Goal: Find contact information: Find contact information

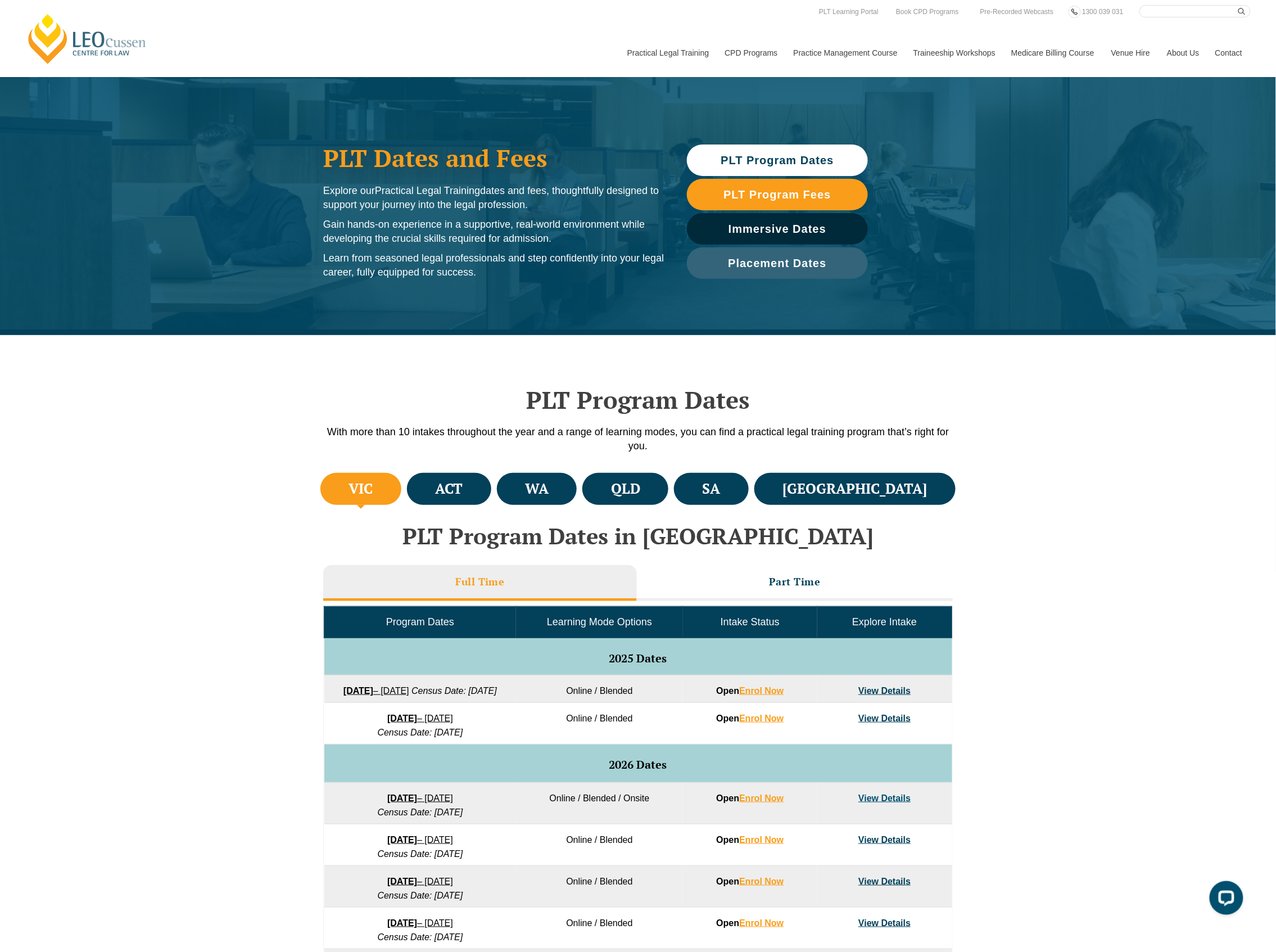
click at [1024, 664] on div "VIC ACT WA QLD SA NSW PLT Program Dates in Victoria Full Time Part Time Program…" at bounding box center [638, 796] width 1276 height 653
click at [1009, 651] on div "VIC ACT WA QLD SA NSW PLT Program Dates in Victoria Full Time Part Time Program…" at bounding box center [638, 796] width 1276 height 653
click at [1210, 53] on link "Contact" at bounding box center [1229, 52] width 44 height 48
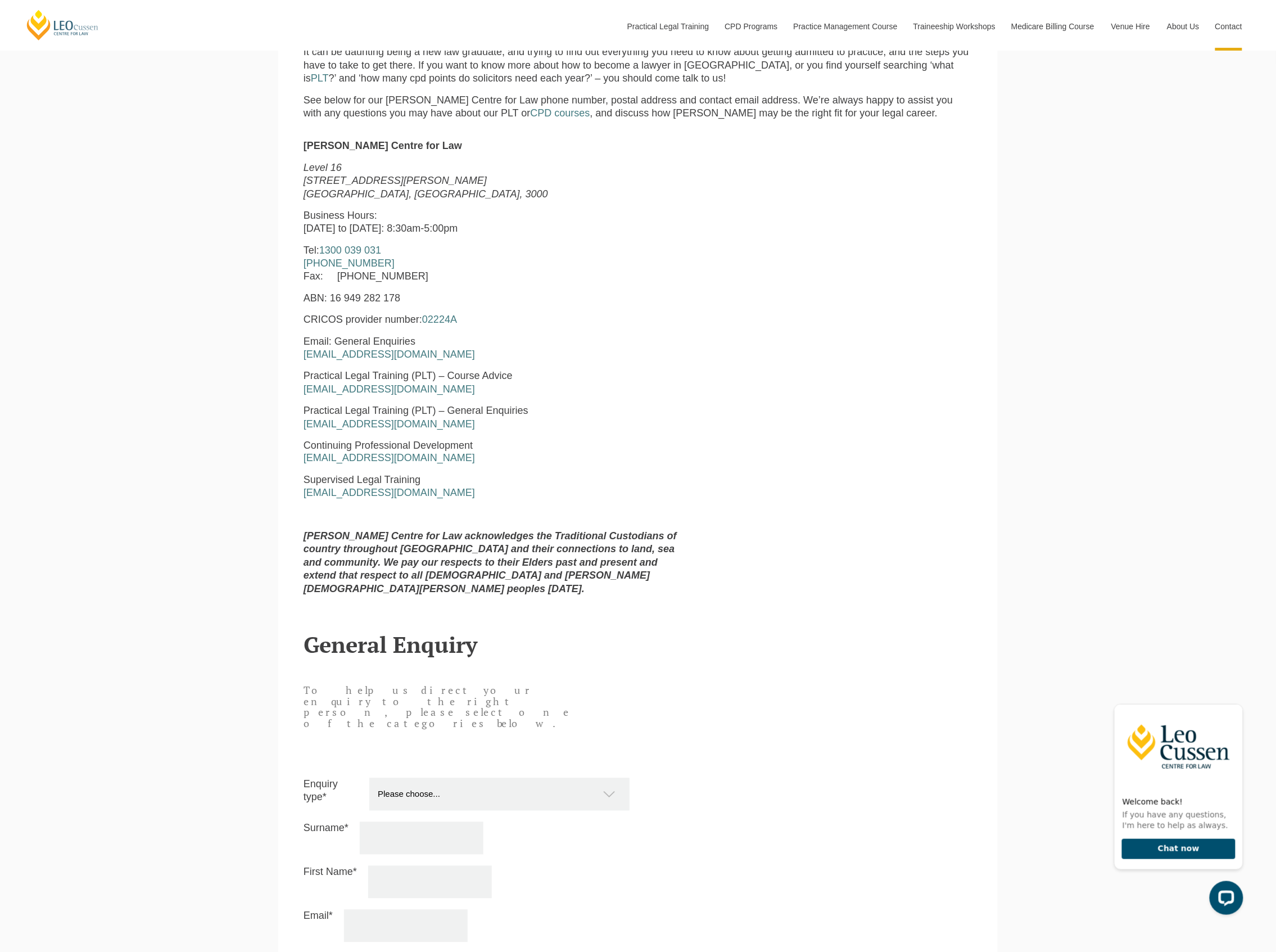
scroll to position [58, 0]
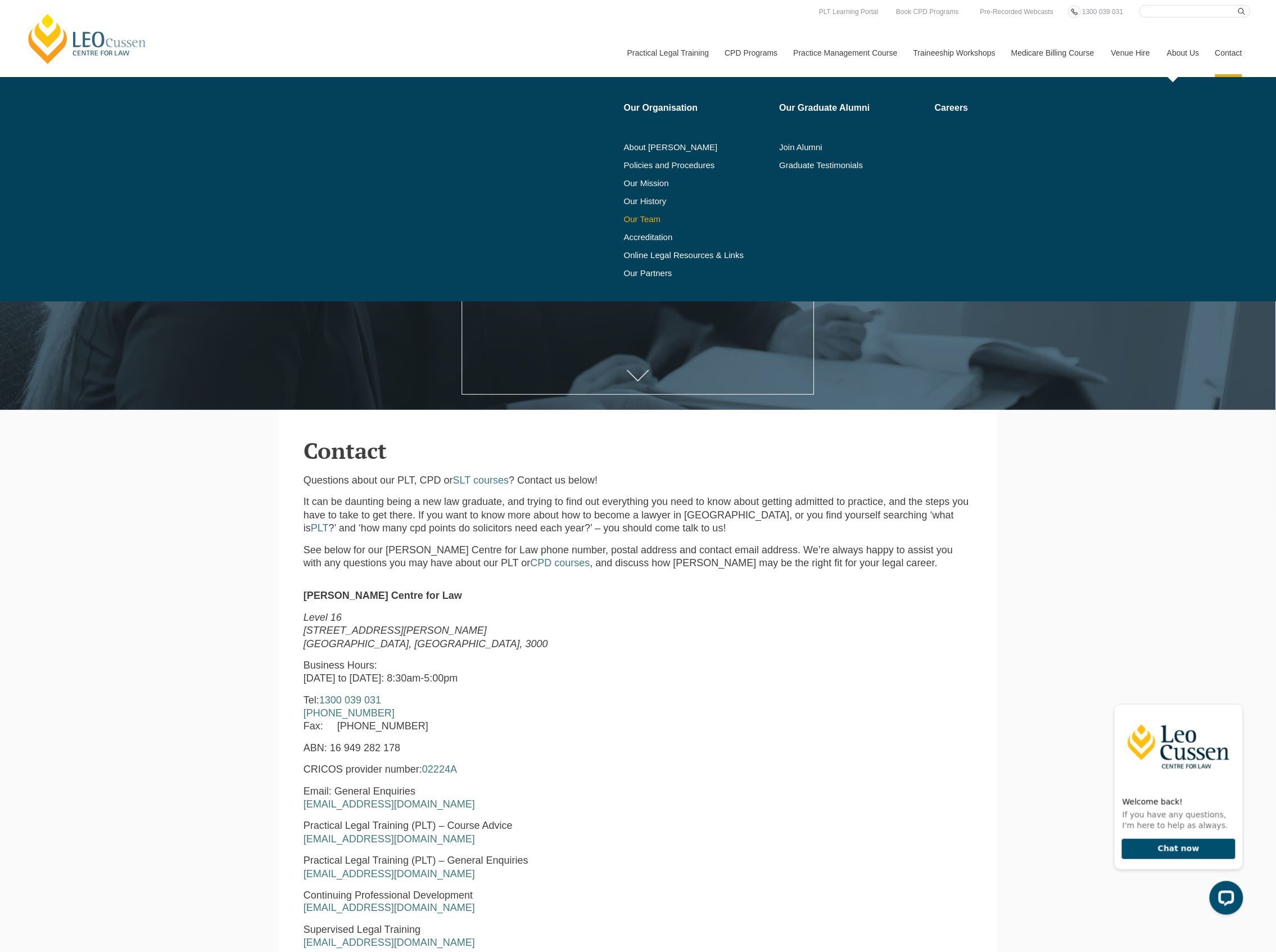
click at [645, 219] on link "Our Team" at bounding box center [698, 219] width 148 height 9
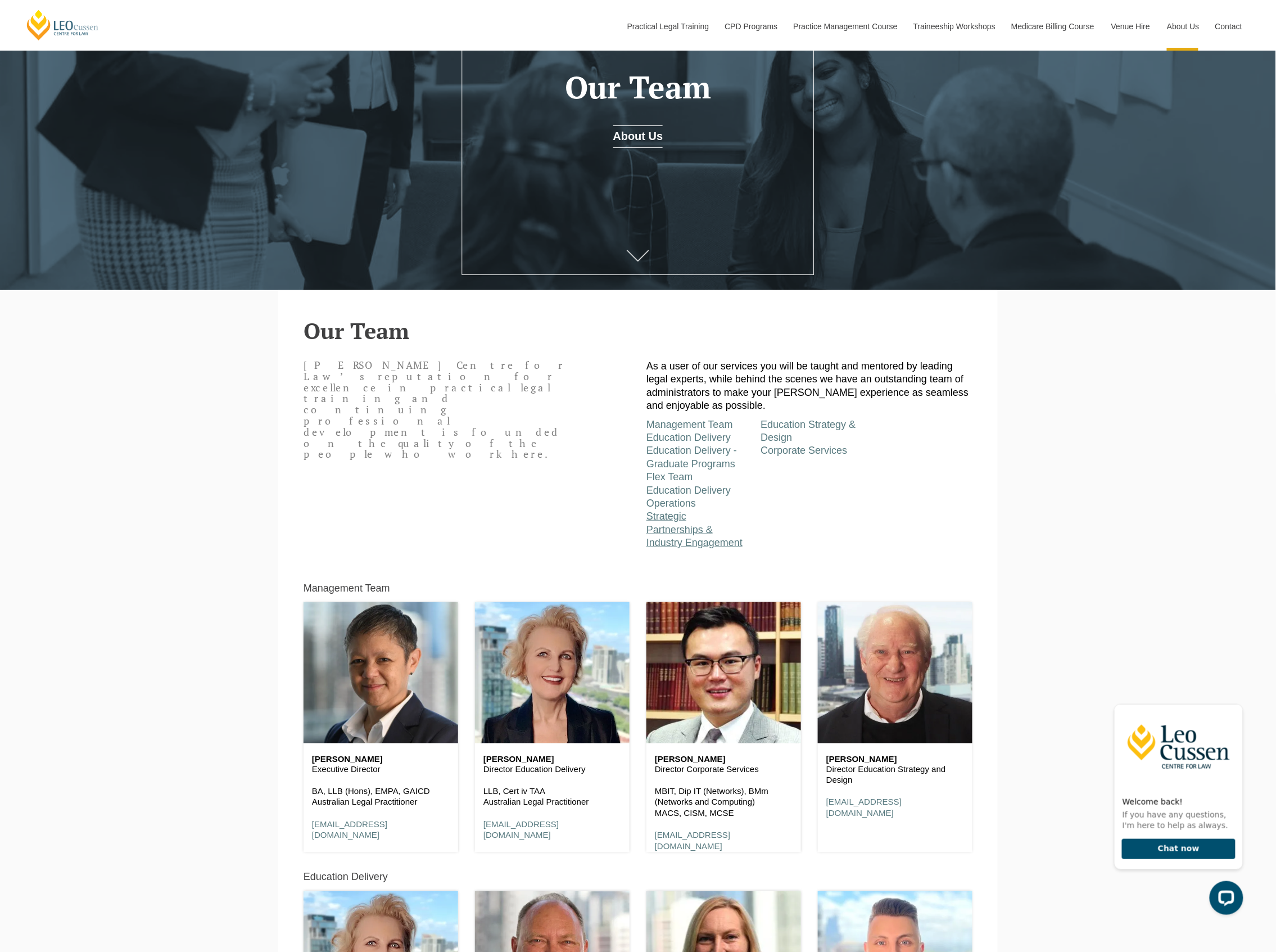
scroll to position [225, 0]
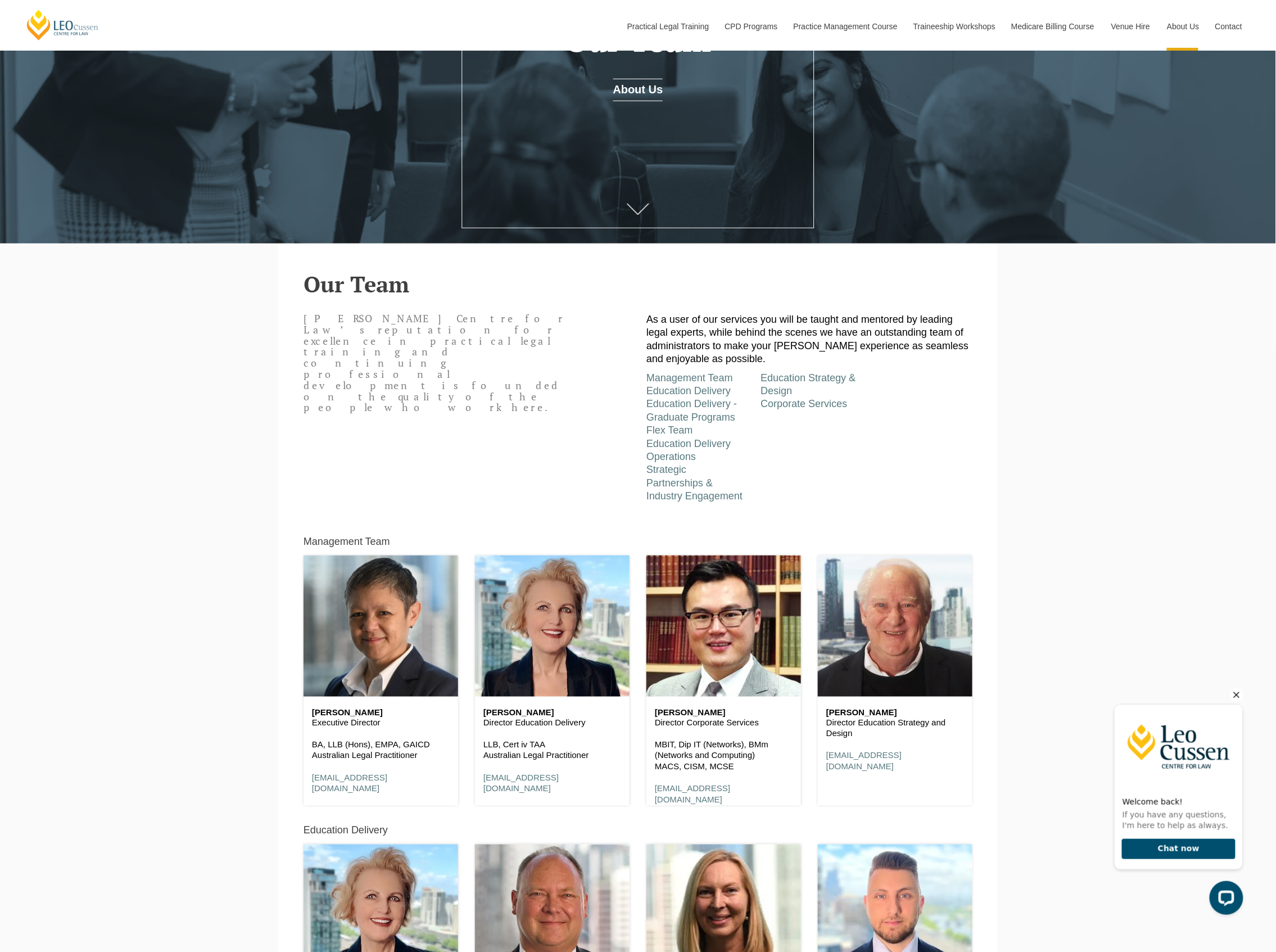
click at [1239, 690] on icon "Hide greeting" at bounding box center [1236, 694] width 14 height 14
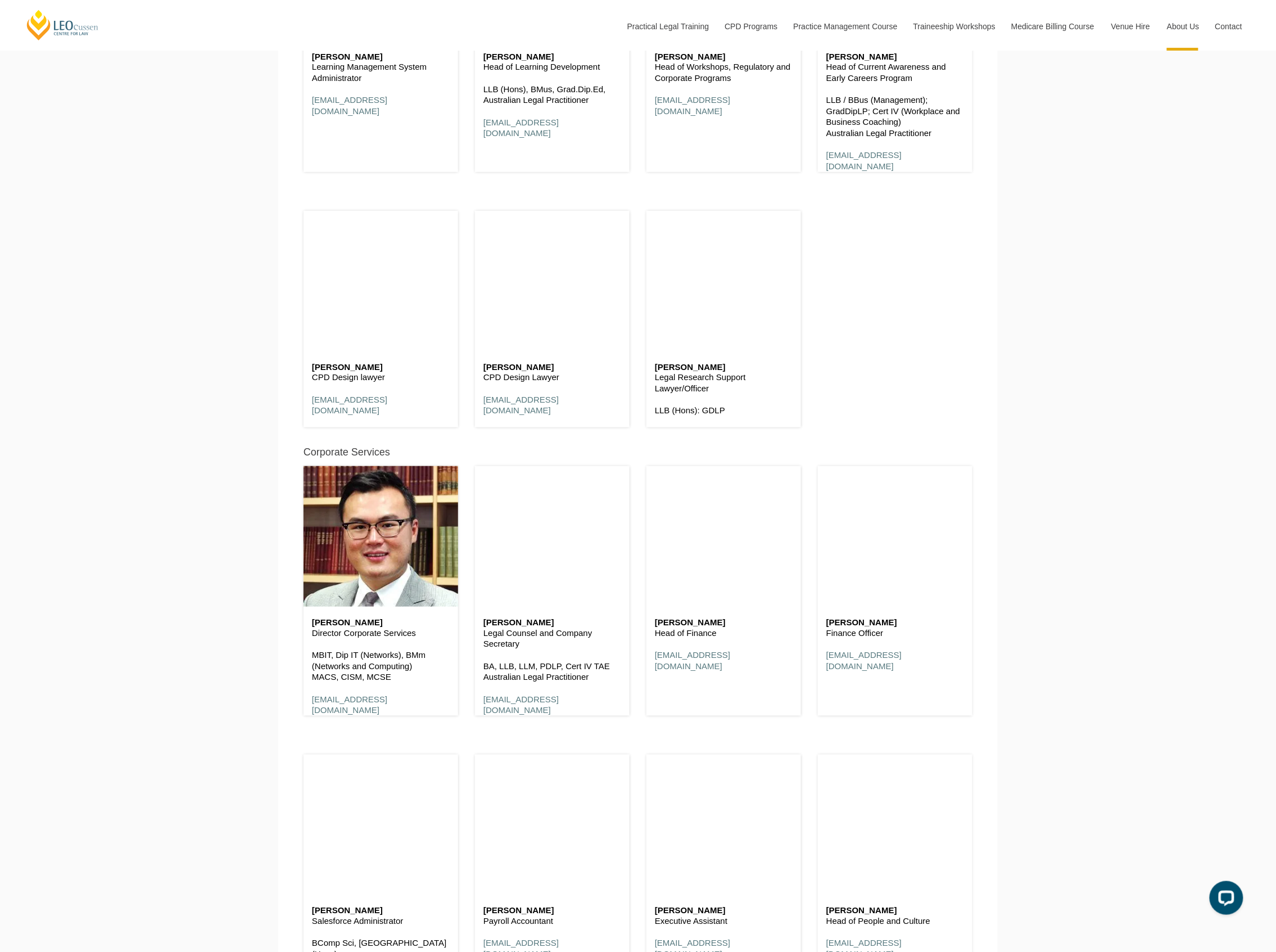
scroll to position [5998, 0]
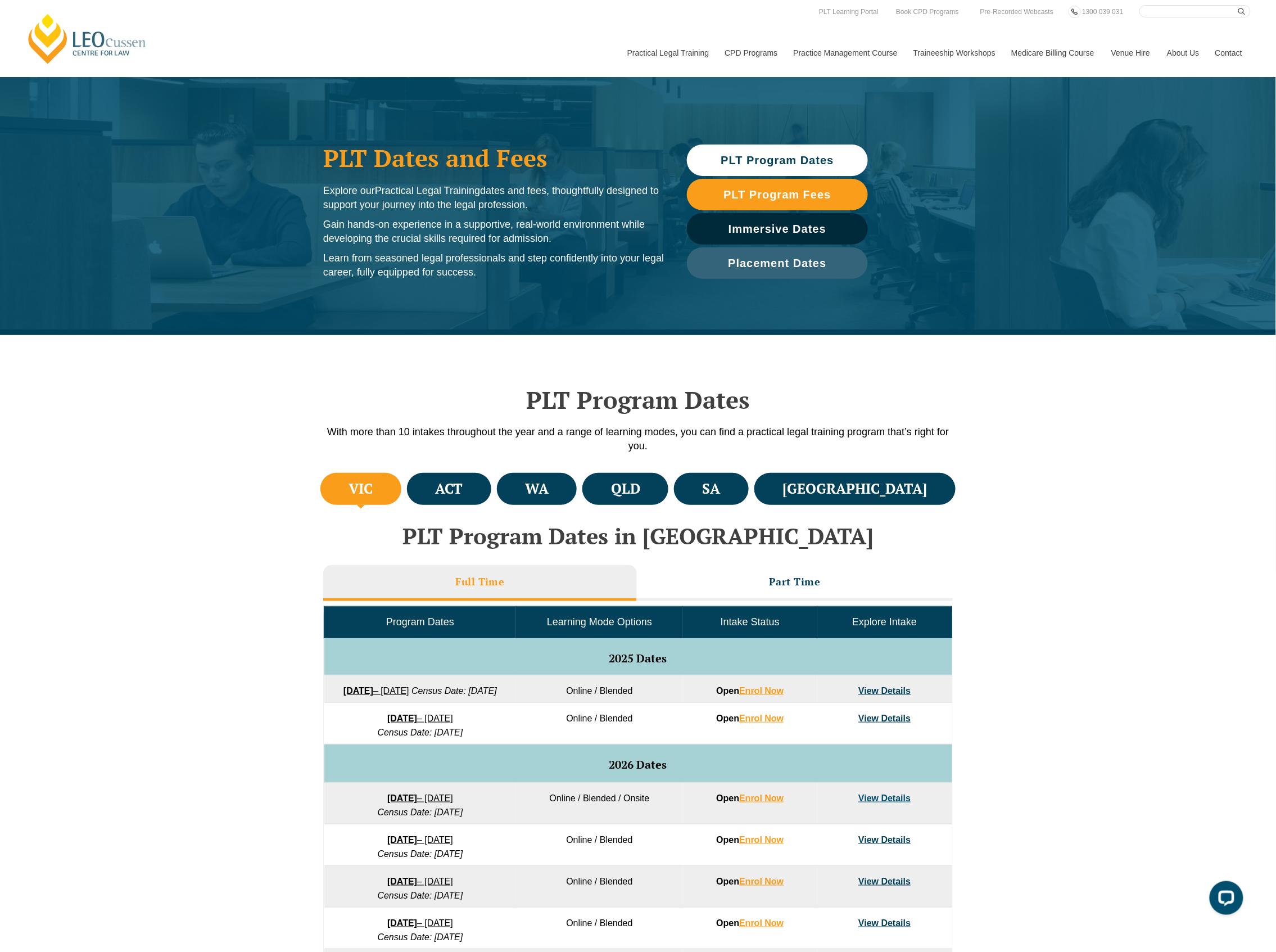
click at [1038, 372] on div "PLT Program Dates With more than 10 intakes throughout the year and a range of …" at bounding box center [638, 403] width 1276 height 135
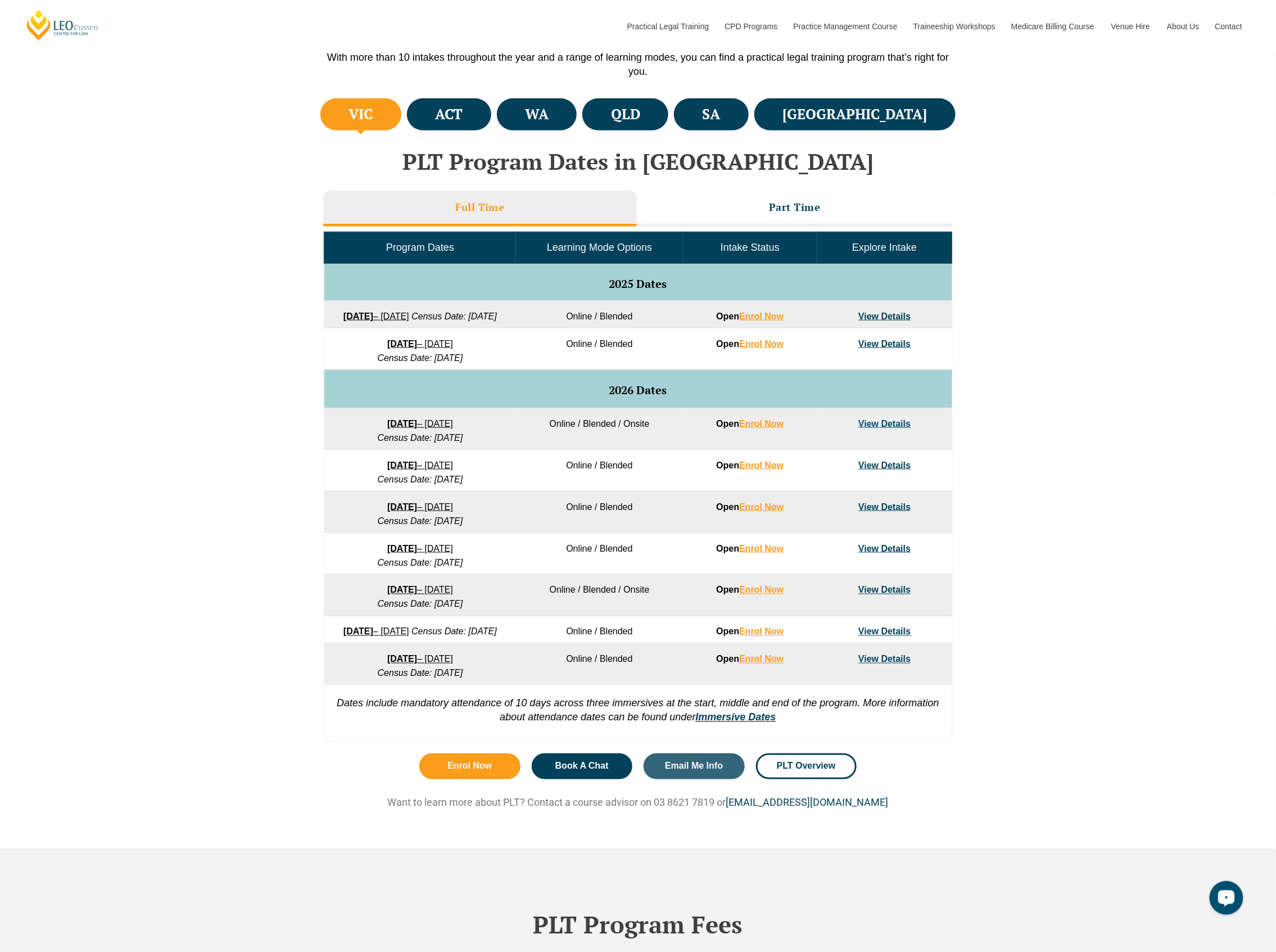
scroll to position [824, 0]
